Goal: Task Accomplishment & Management: Complete application form

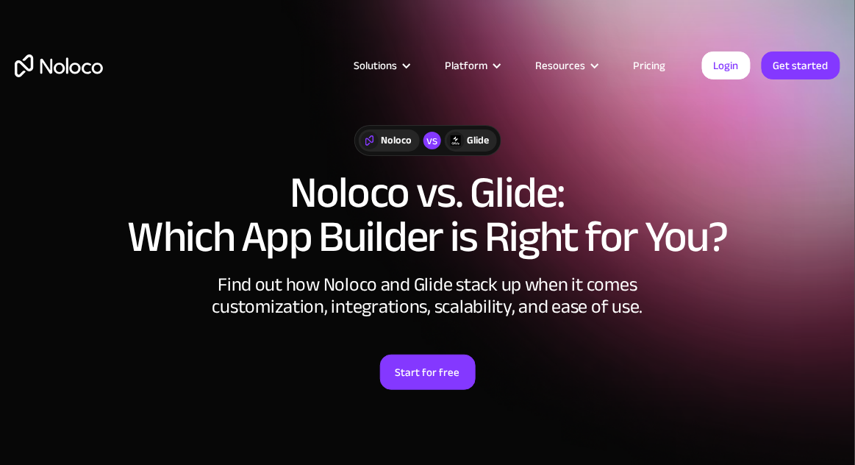
click at [647, 69] on link "Pricing" at bounding box center [649, 65] width 69 height 19
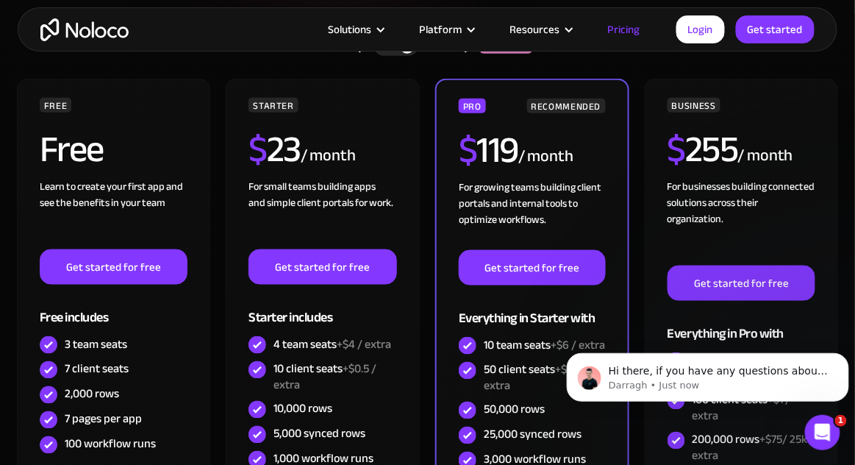
scroll to position [315, 0]
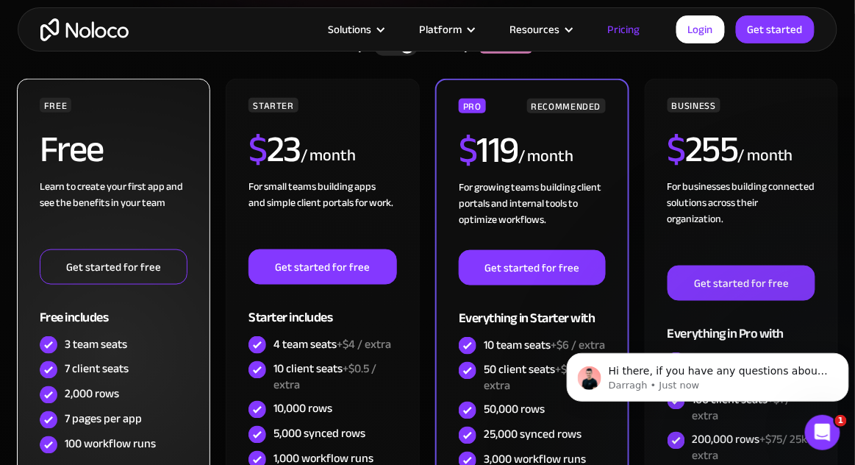
click at [83, 261] on link "Get started for free" at bounding box center [114, 266] width 148 height 35
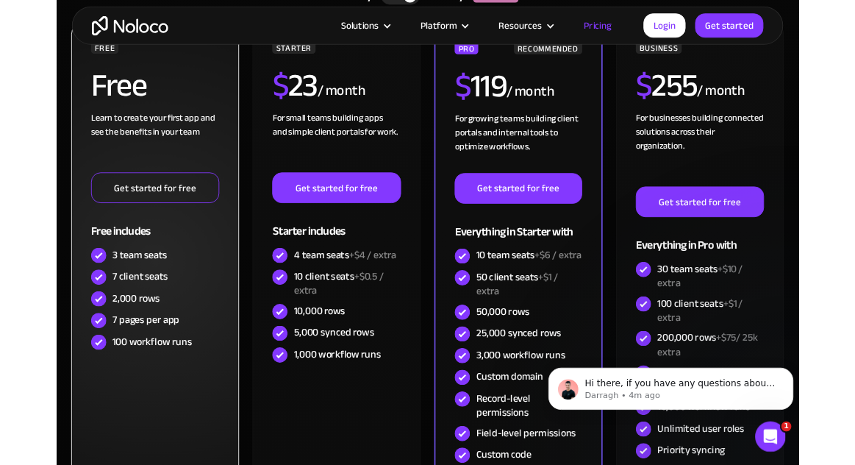
scroll to position [386, 0]
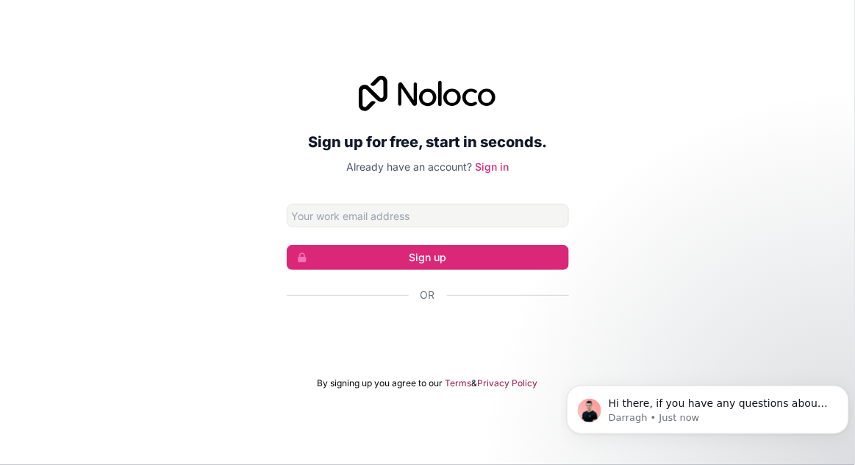
scroll to position [71, 0]
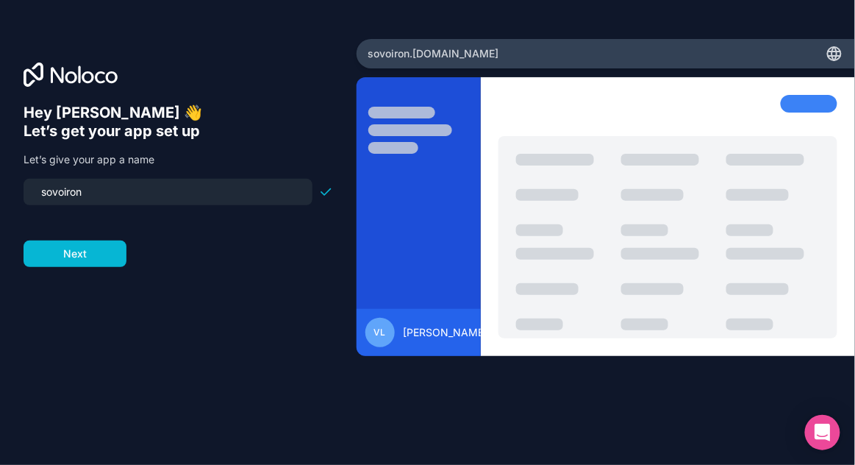
click at [130, 182] on input "sovoiron" at bounding box center [167, 192] width 271 height 21
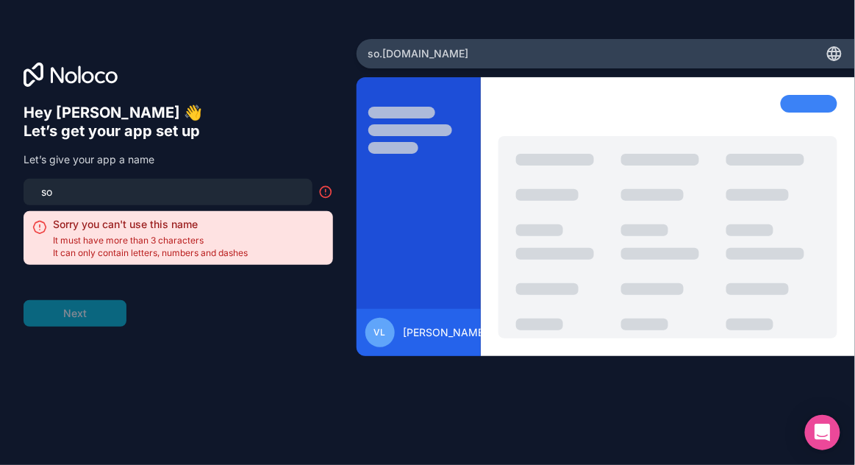
type input "s"
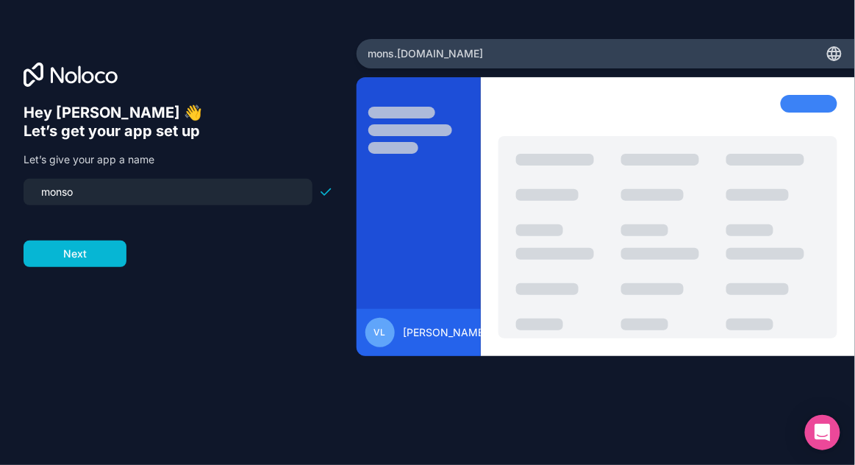
type input "monsov"
click at [63, 240] on button "Next" at bounding box center [75, 253] width 103 height 26
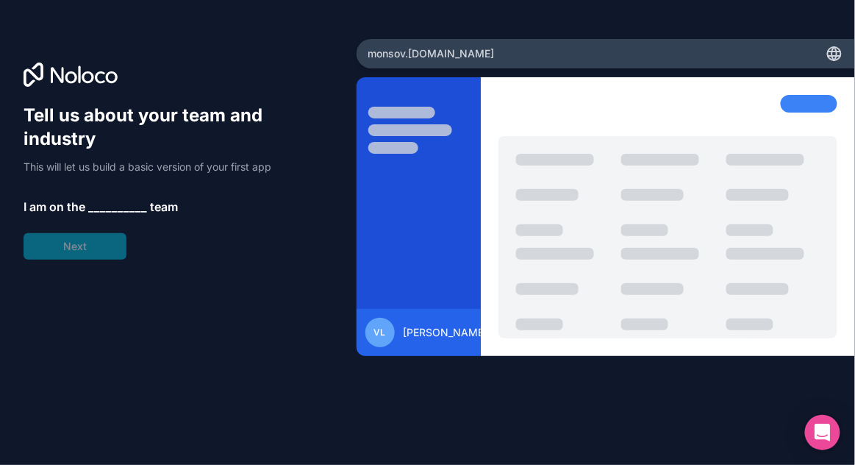
click at [104, 198] on span "__________" at bounding box center [117, 207] width 59 height 18
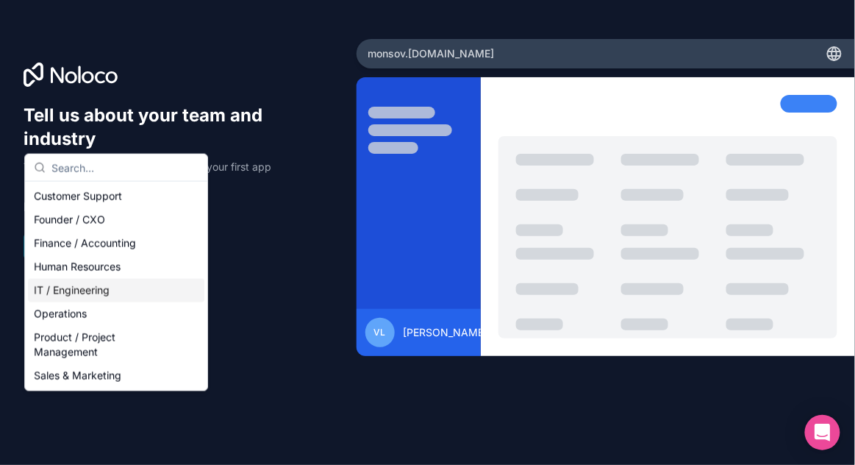
click at [67, 290] on div "IT / Engineering" at bounding box center [116, 291] width 176 height 24
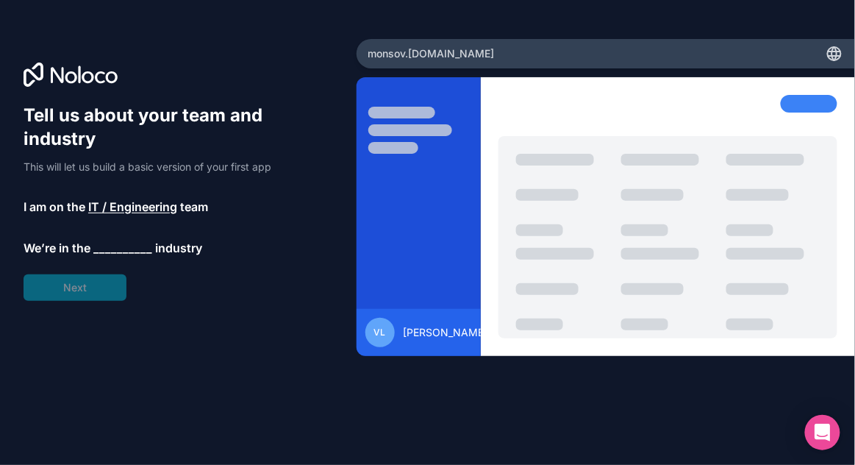
click at [121, 239] on span "__________" at bounding box center [122, 248] width 59 height 18
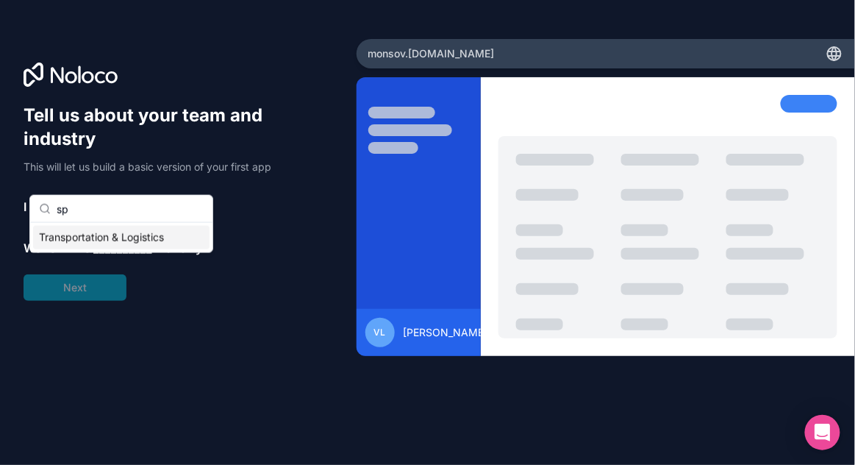
type input "s"
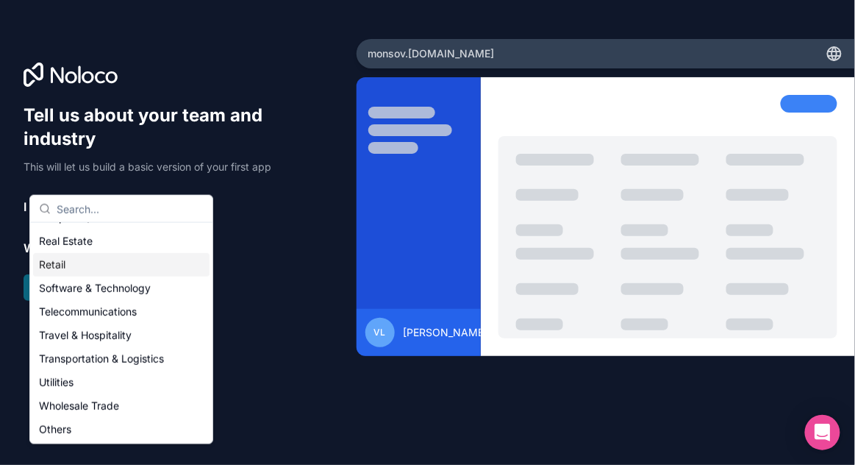
scroll to position [303, 0]
click at [139, 428] on div "Others" at bounding box center [121, 429] width 176 height 24
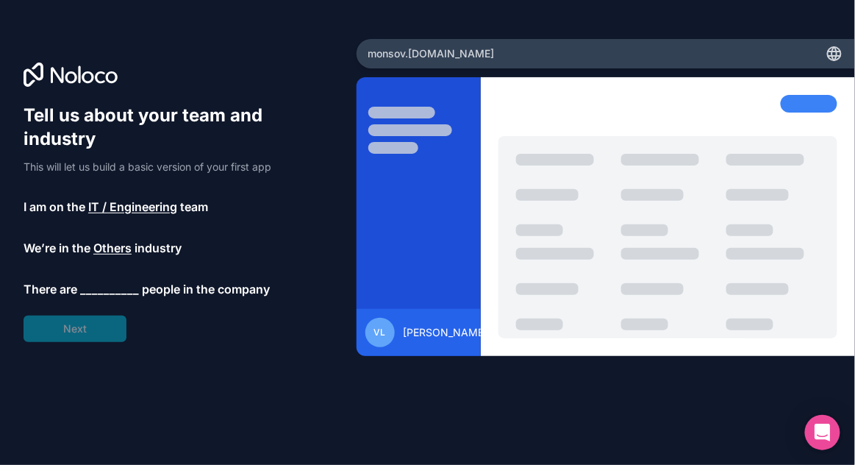
click at [107, 280] on span "__________" at bounding box center [109, 289] width 59 height 18
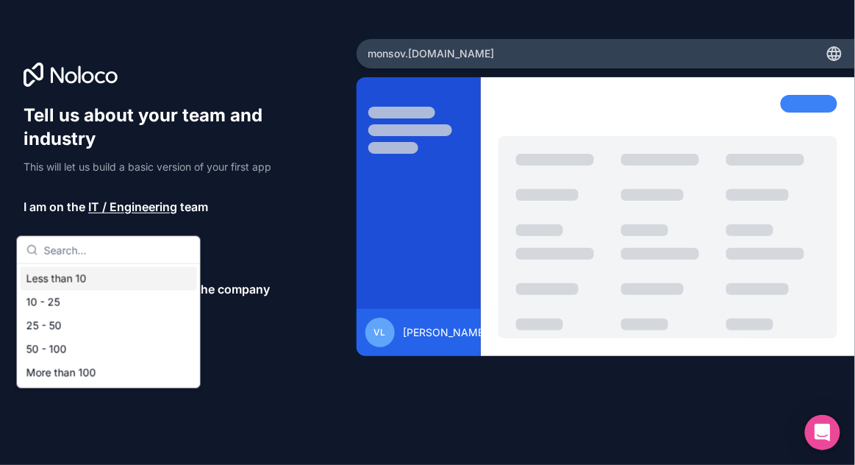
click at [71, 286] on div "Less than 10" at bounding box center [109, 279] width 176 height 24
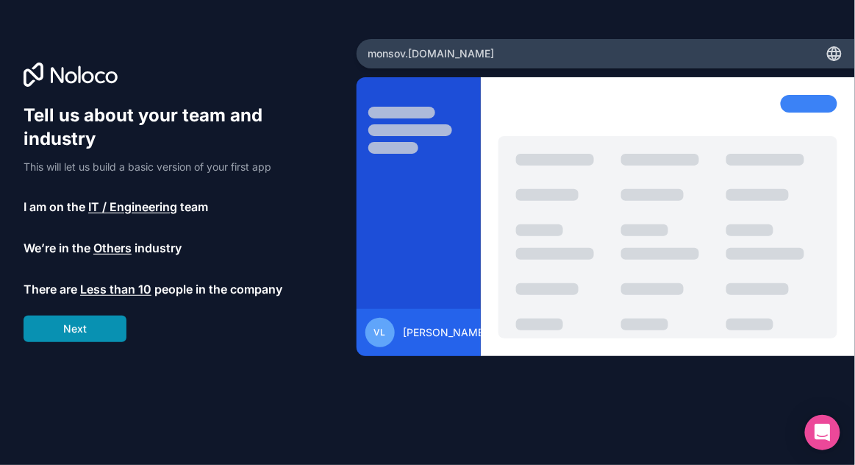
click at [67, 315] on button "Next" at bounding box center [75, 328] width 103 height 26
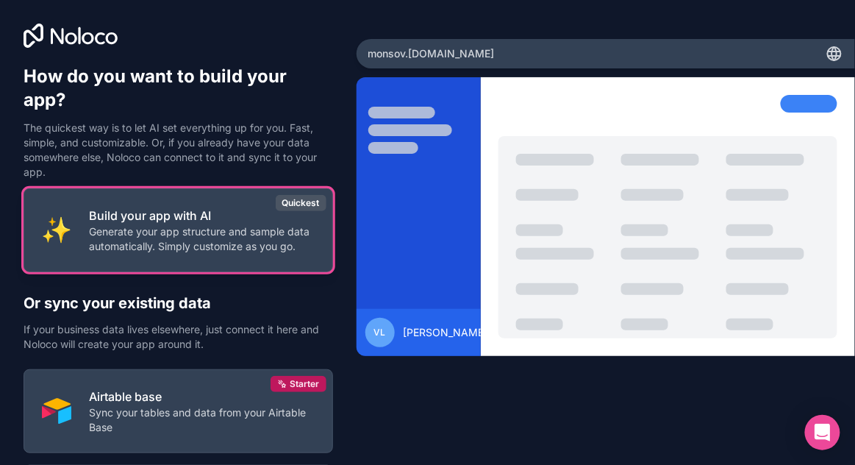
click at [135, 224] on p "Generate your app structure and sample data automatically. Simply customize as …" at bounding box center [202, 238] width 226 height 29
click at [96, 224] on p "Generate your app structure and sample data automatically. Simply customize as …" at bounding box center [202, 238] width 226 height 29
click at [285, 195] on div "Quickest" at bounding box center [301, 203] width 51 height 16
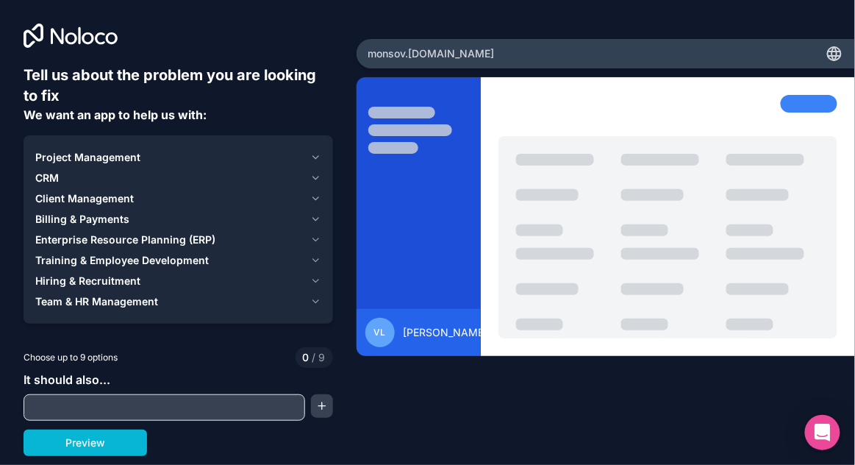
click at [54, 179] on span "CRM" at bounding box center [47, 178] width 24 height 15
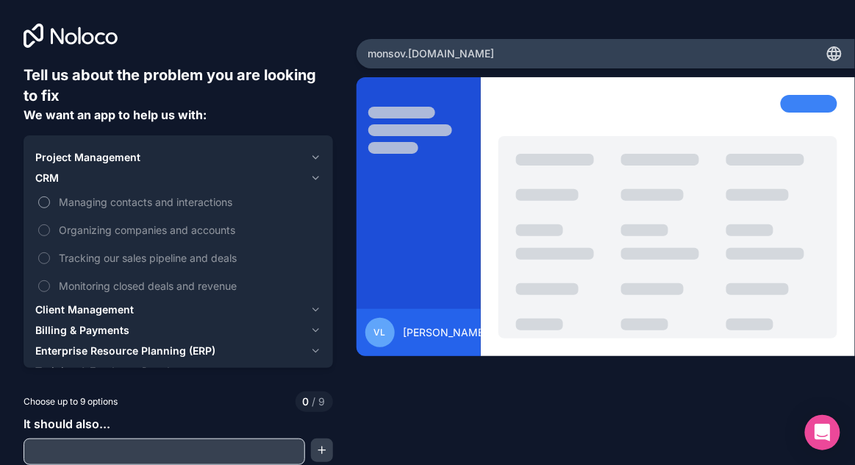
click at [44, 204] on button "Managing contacts and interactions" at bounding box center [44, 202] width 12 height 12
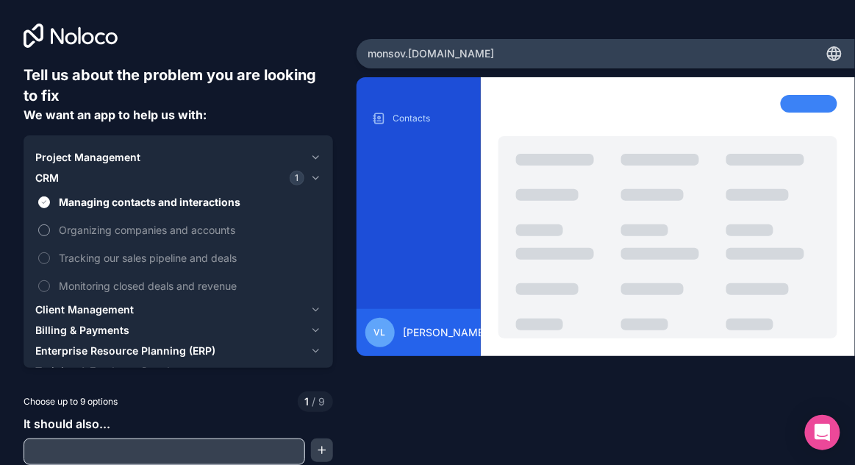
click at [46, 235] on label "Organizing companies and accounts" at bounding box center [178, 229] width 286 height 27
click at [46, 235] on button "Organizing companies and accounts" at bounding box center [44, 230] width 12 height 12
click at [46, 263] on label "Tracking our sales pipeline and deals" at bounding box center [178, 257] width 286 height 27
click at [46, 263] on button "Tracking our sales pipeline and deals" at bounding box center [44, 258] width 12 height 12
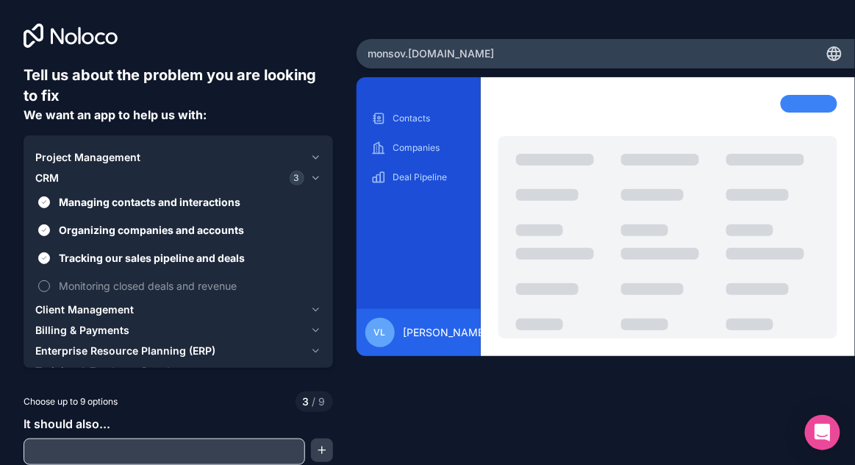
click at [46, 283] on button "Monitoring closed deals and revenue" at bounding box center [44, 286] width 12 height 12
click at [60, 318] on button "Client Management" at bounding box center [178, 309] width 286 height 21
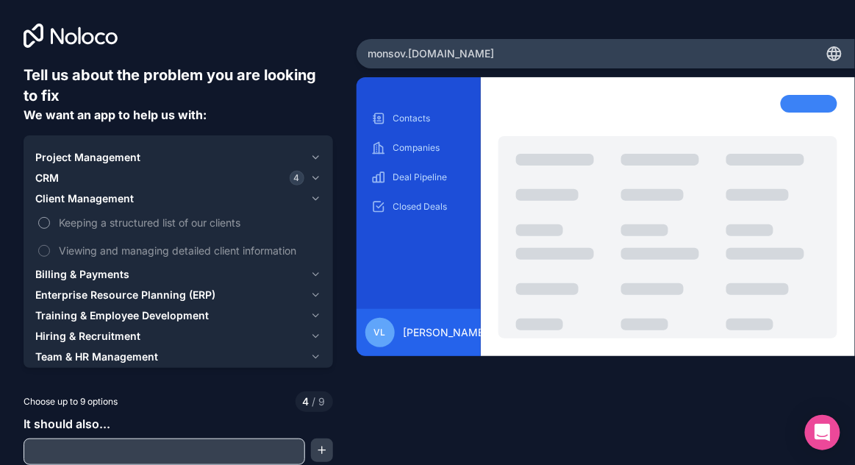
click at [44, 224] on button "Keeping a structured list of our clients" at bounding box center [44, 223] width 12 height 12
click at [44, 251] on button "Viewing and managing detailed client information" at bounding box center [44, 251] width 12 height 12
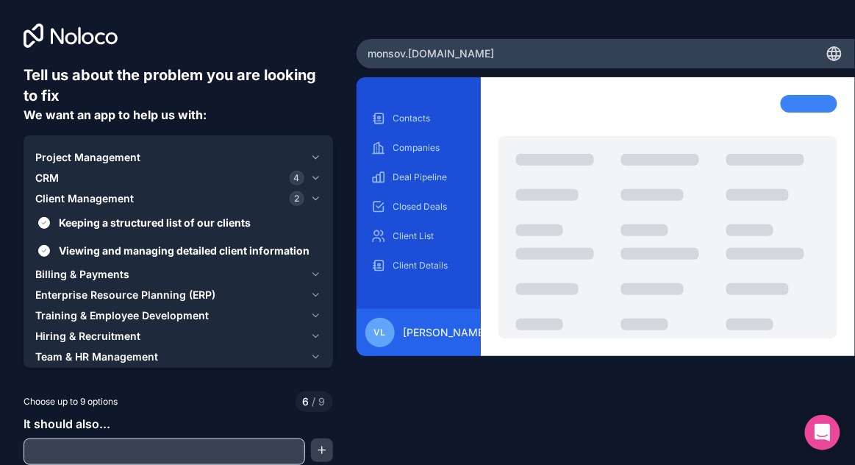
click at [61, 271] on span "Billing & Payments" at bounding box center [82, 274] width 94 height 15
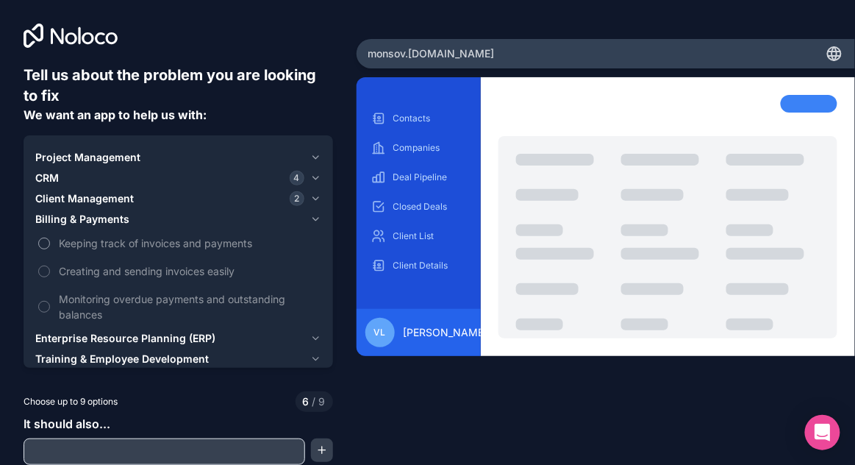
click at [40, 238] on button "Keeping track of invoices and payments" at bounding box center [44, 243] width 12 height 12
click at [46, 272] on button "Creating and sending invoices easily" at bounding box center [44, 271] width 12 height 12
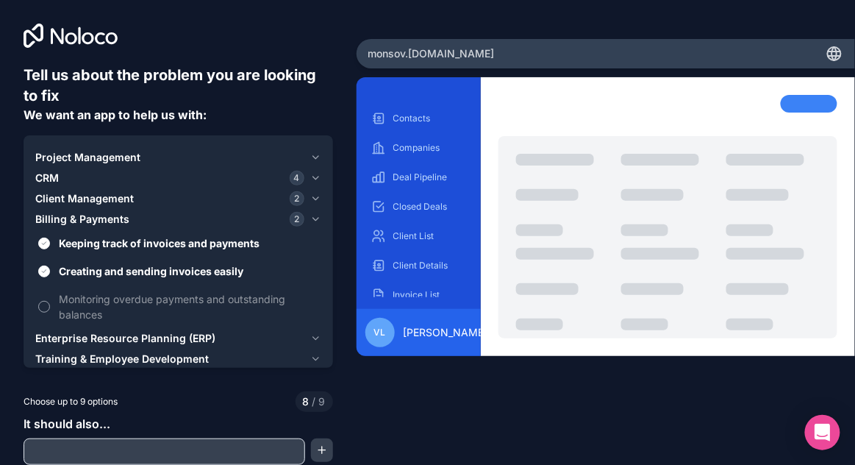
click at [44, 309] on button "Monitoring overdue payments and outstanding balances" at bounding box center [44, 307] width 12 height 12
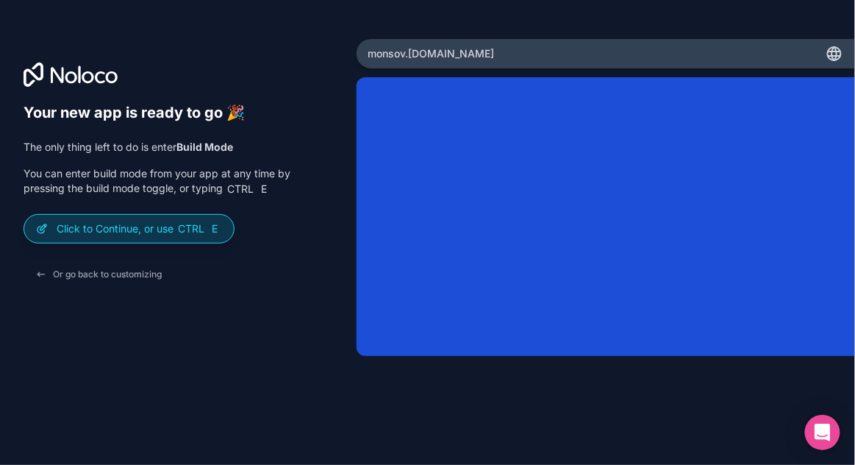
click at [179, 229] on span "Ctrl" at bounding box center [190, 228] width 29 height 13
